Goal: Check status: Check status

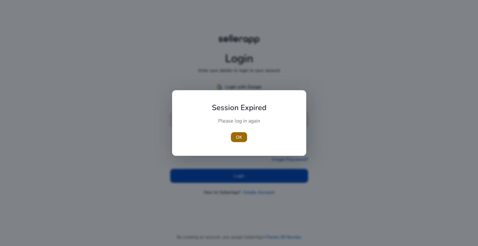
type input "**********"
click at [239, 135] on span "OK" at bounding box center [239, 137] width 6 height 7
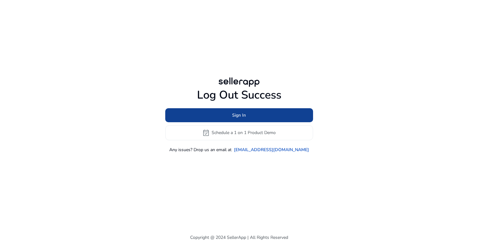
click at [241, 114] on span "Sign In" at bounding box center [239, 115] width 14 height 7
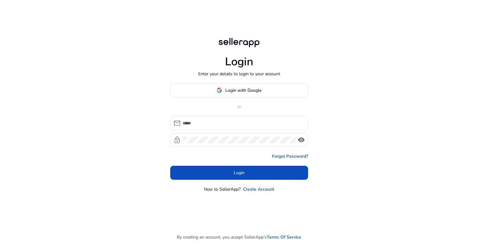
type input "**********"
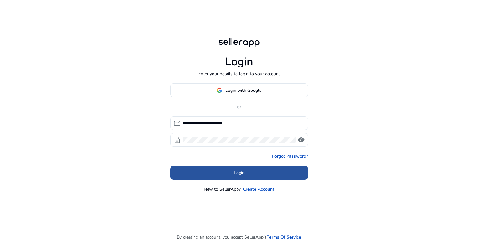
click at [238, 173] on span "Login" at bounding box center [239, 173] width 11 height 7
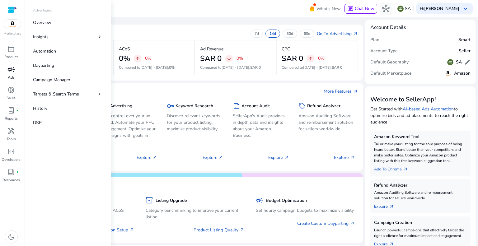
click at [14, 69] on span "campaign" at bounding box center [10, 69] width 7 height 7
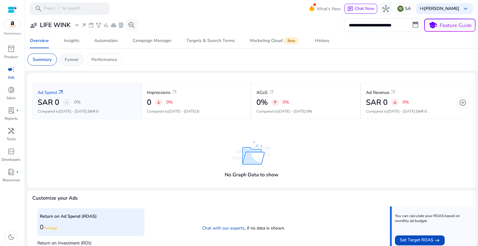
click at [70, 59] on p "Funnel" at bounding box center [72, 59] width 14 height 7
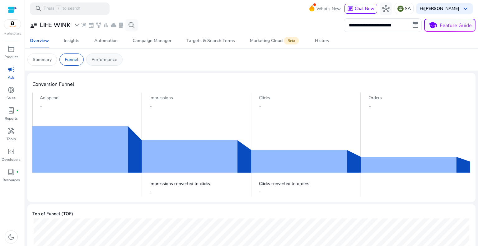
click at [102, 59] on p "Performance" at bounding box center [105, 59] width 26 height 7
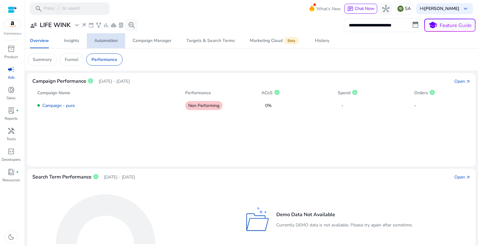
click at [108, 39] on div "Automation" at bounding box center [105, 41] width 23 height 4
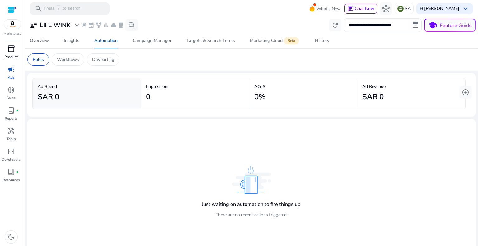
click at [10, 51] on span "inventory_2" at bounding box center [10, 48] width 7 height 7
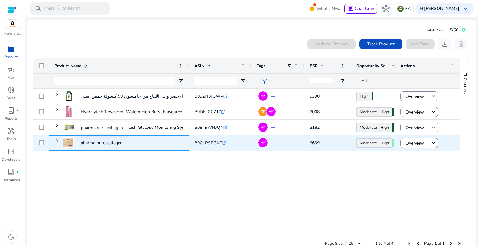
click at [93, 145] on p "pharma pure collagen" at bounding box center [102, 143] width 42 height 13
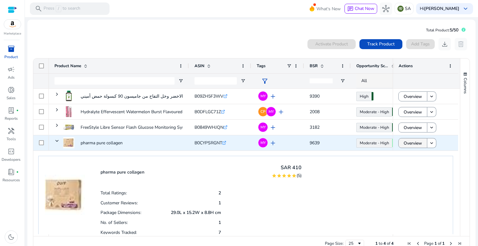
click at [412, 145] on span "Overview" at bounding box center [413, 143] width 18 height 13
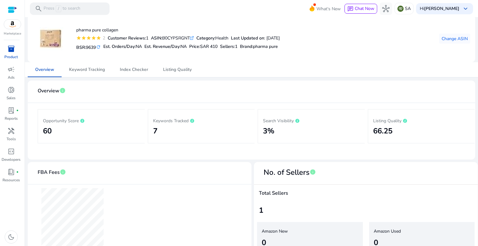
scroll to position [62, 0]
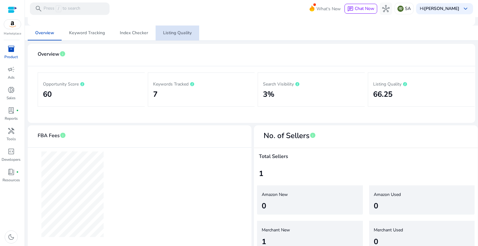
click at [168, 29] on span "Listing Quality" at bounding box center [177, 33] width 29 height 15
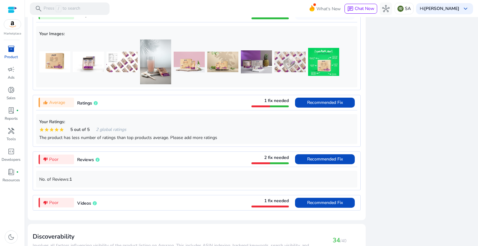
scroll to position [439, 0]
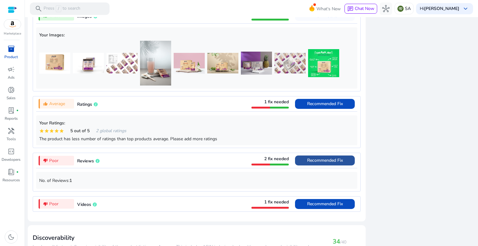
click at [323, 161] on span "Recommended Fix" at bounding box center [325, 161] width 36 height 6
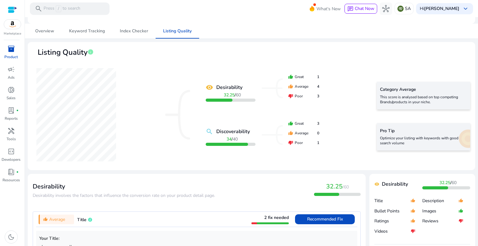
scroll to position [0, 0]
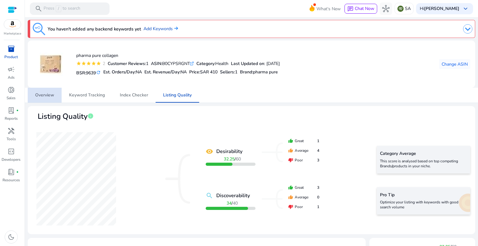
click at [40, 95] on span "Overview" at bounding box center [44, 95] width 19 height 4
